Goal: Task Accomplishment & Management: Complete application form

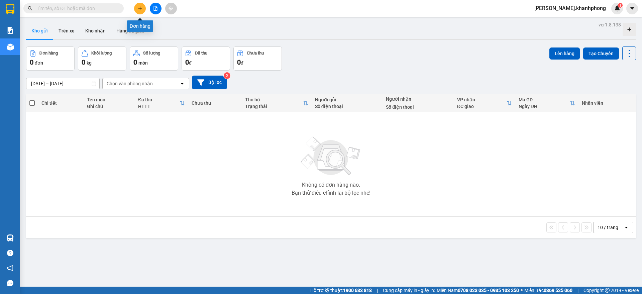
click at [139, 5] on button at bounding box center [140, 9] width 12 height 12
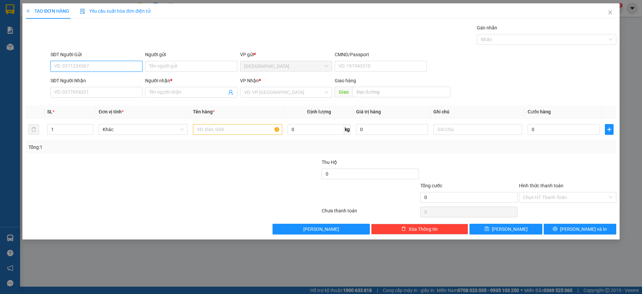
click at [105, 62] on input "SĐT Người Gửi" at bounding box center [96, 66] width 92 height 11
type input "0979568080"
click at [87, 77] on div "0979568080 - DIỆN" at bounding box center [96, 79] width 84 height 7
type input "DIỆN"
type input "0979568080"
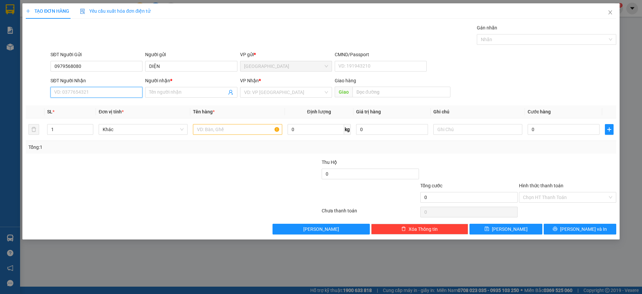
click at [89, 92] on input "SĐT Người Nhận" at bounding box center [96, 92] width 92 height 11
type input "0326141518"
click at [85, 105] on div "0326141518 - TUẤN" at bounding box center [96, 105] width 84 height 7
type input "TUẤN"
type input "0326141518"
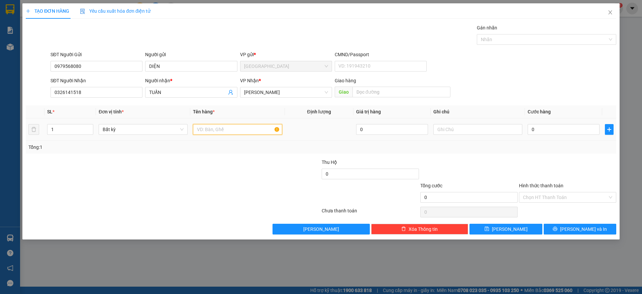
click at [208, 127] on input "text" at bounding box center [237, 129] width 89 height 11
type input "1 thùng"
click at [538, 126] on input "0" at bounding box center [563, 129] width 72 height 11
type input "3"
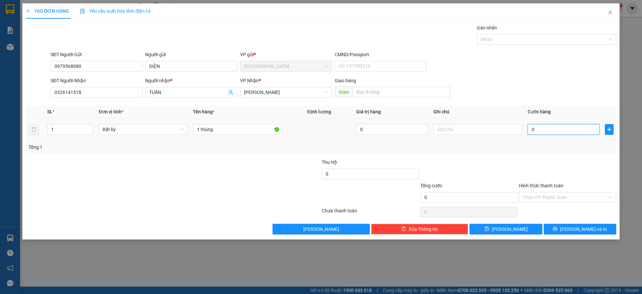
type input "3"
type input "30"
type input "30.000"
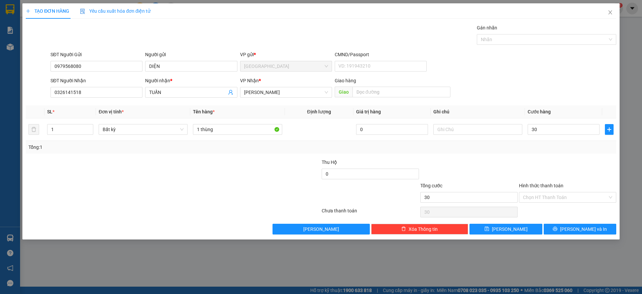
type input "30.000"
drag, startPoint x: 526, startPoint y: 152, endPoint x: 562, endPoint y: 210, distance: 68.3
click at [528, 154] on div "Transit Pickup Surcharge Ids Transit Deliver Surcharge Ids Transit Deliver Surc…" at bounding box center [321, 129] width 590 height 210
click at [573, 226] on button "[PERSON_NAME] và In" at bounding box center [579, 229] width 73 height 11
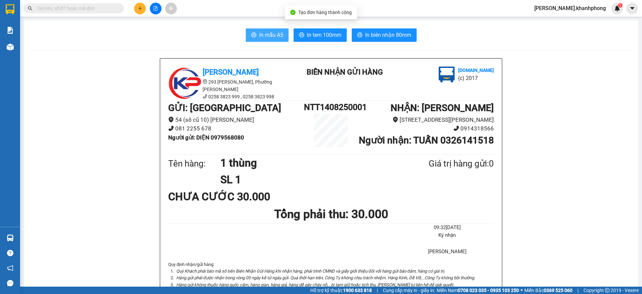
click at [258, 30] on button "In mẫu A5" at bounding box center [267, 34] width 43 height 13
